Goal: Find specific page/section: Find specific page/section

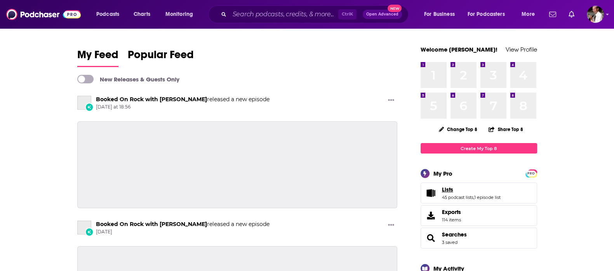
click at [452, 190] on span "Lists" at bounding box center [447, 189] width 11 height 7
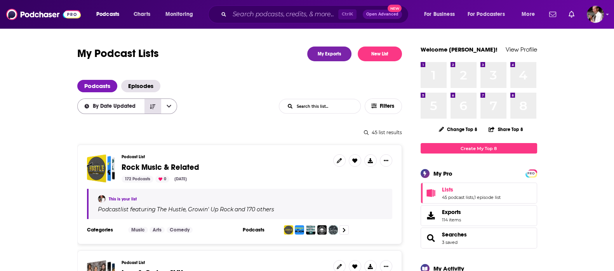
click at [150, 108] on icon "Sort Direction" at bounding box center [152, 106] width 5 height 5
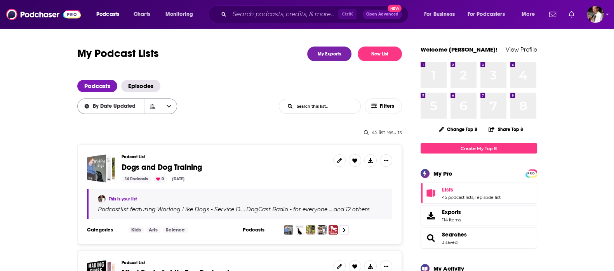
click at [168, 106] on icon "open menu" at bounding box center [169, 106] width 5 height 5
click at [150, 106] on icon "Sort Direction" at bounding box center [152, 106] width 5 height 5
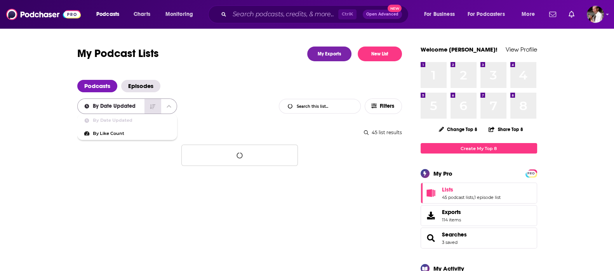
click at [152, 106] on icon "Sort Direction" at bounding box center [152, 106] width 5 height 5
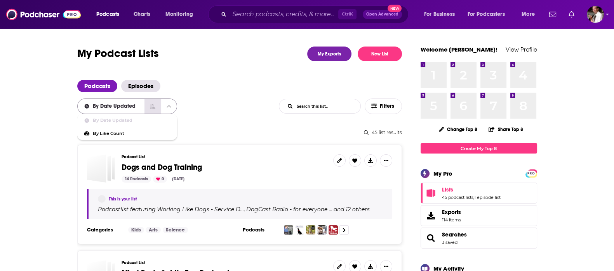
click at [151, 105] on icon "Sort Direction" at bounding box center [152, 106] width 5 height 5
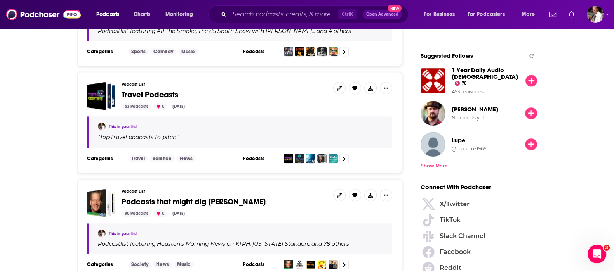
scroll to position [776, 0]
